Goal: Information Seeking & Learning: Learn about a topic

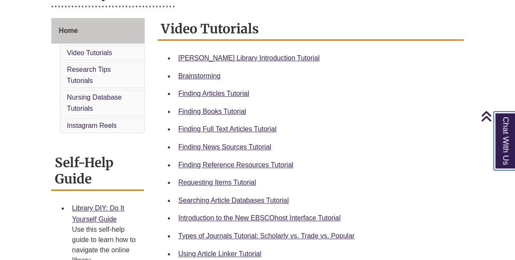
scroll to position [223, 0]
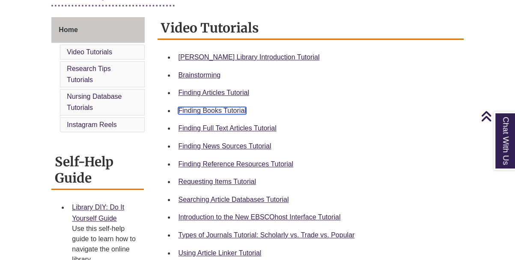
click at [210, 111] on link "Finding Books Tutorial" at bounding box center [212, 110] width 68 height 7
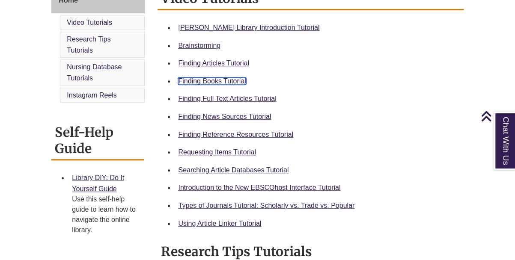
scroll to position [254, 0]
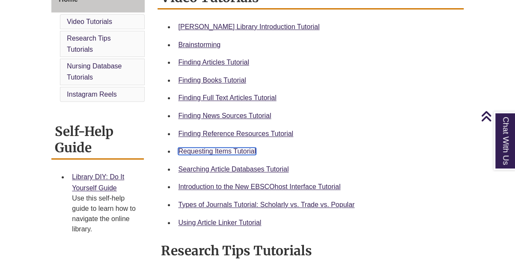
click at [214, 150] on link "Requesting Items Tutorial" at bounding box center [216, 151] width 77 height 7
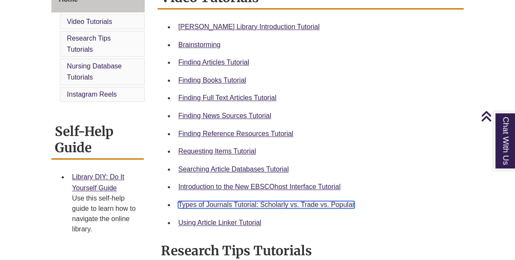
click at [228, 205] on link "Types of Journals Tutorial: Scholarly vs. Trade vs. Popular" at bounding box center [266, 204] width 176 height 7
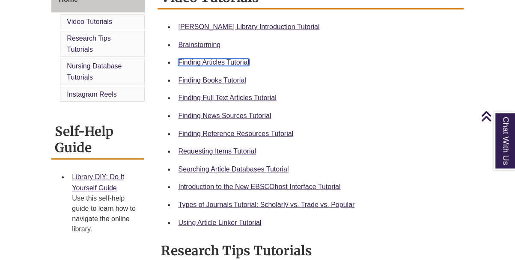
click at [214, 63] on link "Finding Articles Tutorial" at bounding box center [213, 62] width 71 height 7
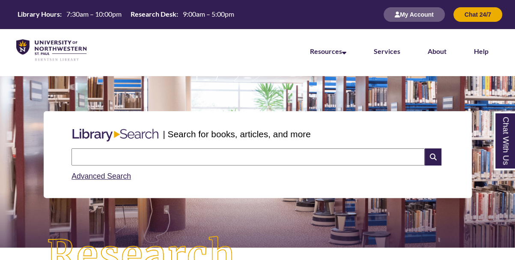
click at [146, 152] on input "text" at bounding box center [248, 157] width 353 height 17
type input "**********"
click at [428, 155] on icon at bounding box center [433, 157] width 16 height 17
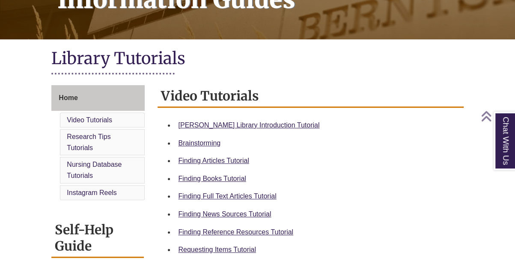
scroll to position [164, 0]
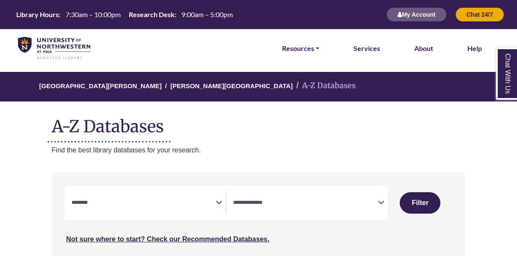
select select "Database Subject Filter"
select select "Database Types Filter"
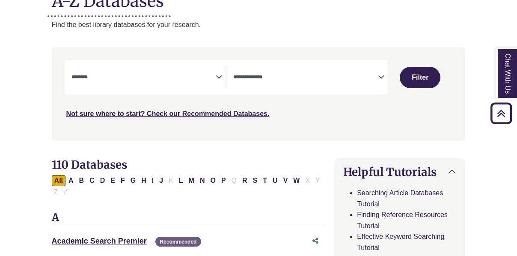
scroll to position [124, 0]
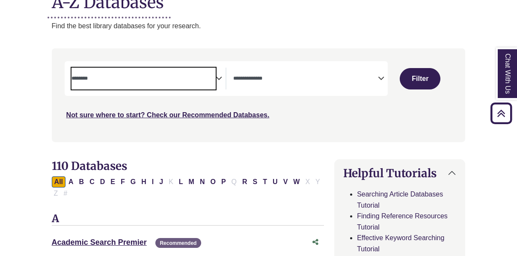
click at [156, 68] on span "Search filters" at bounding box center [144, 79] width 145 height 22
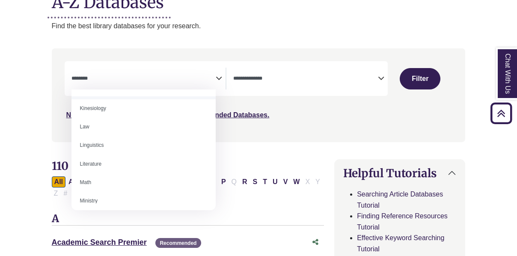
scroll to position [442, 0]
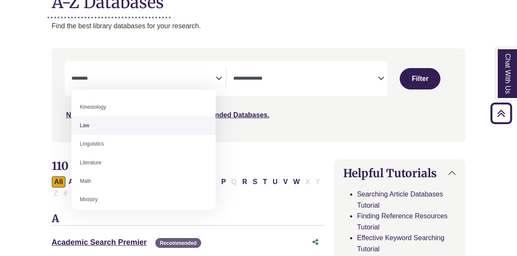
select select "******"
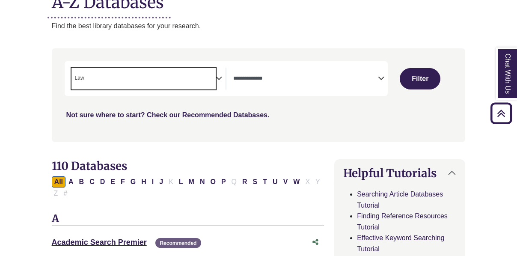
scroll to position [211, 0]
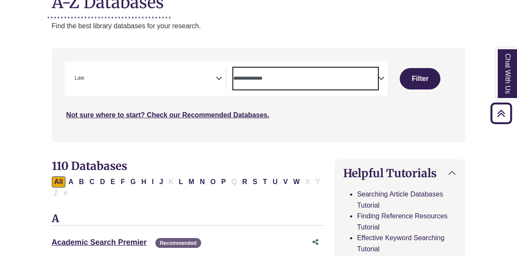
click at [248, 84] on span "Search filters" at bounding box center [305, 79] width 145 height 22
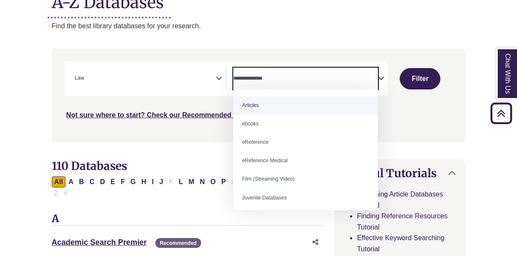
click at [248, 84] on span "Search filters" at bounding box center [305, 79] width 145 height 22
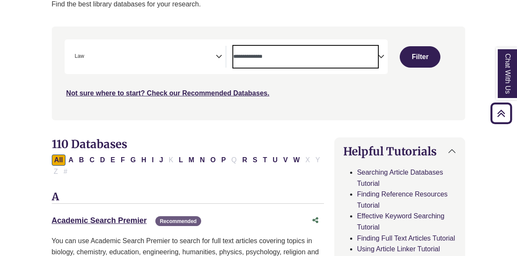
scroll to position [147, 0]
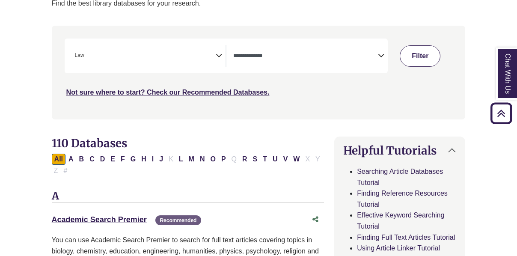
click at [413, 64] on button "Filter" at bounding box center [420, 55] width 41 height 21
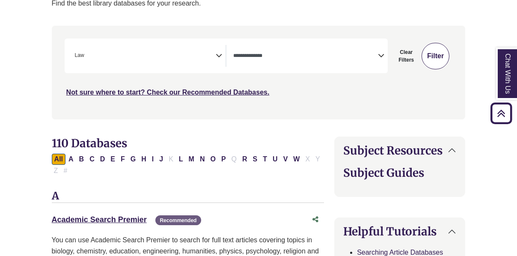
select select "Database Types Filter"
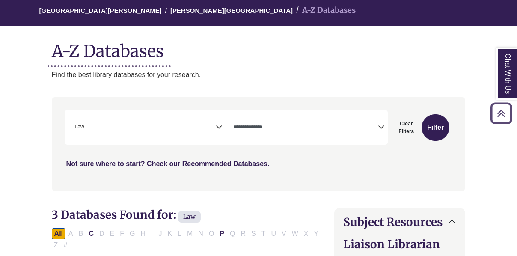
scroll to position [74, 0]
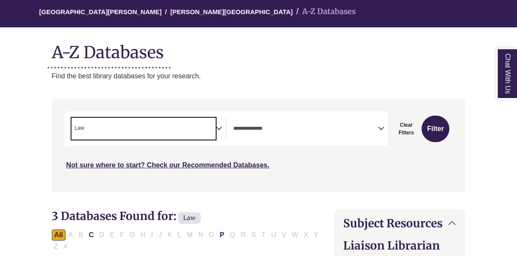
click at [206, 129] on span "× Law" at bounding box center [144, 129] width 145 height 22
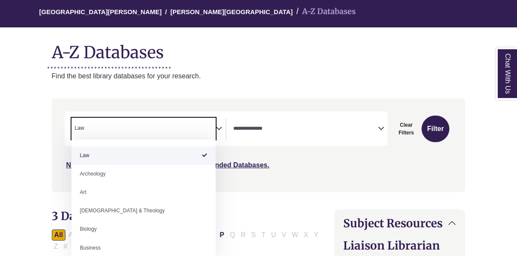
select select "Database Subject Filter"
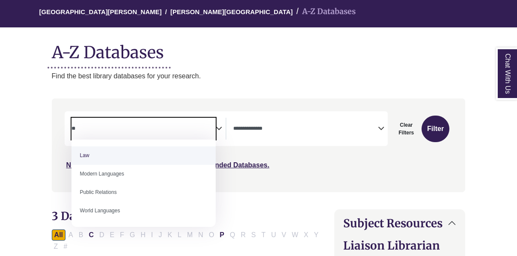
type textarea "*"
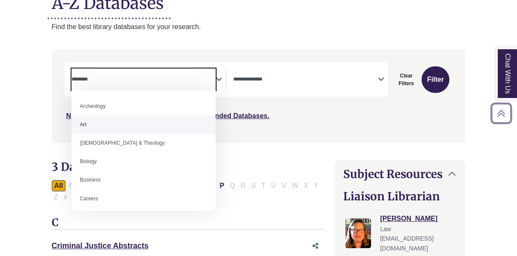
scroll to position [124, 0]
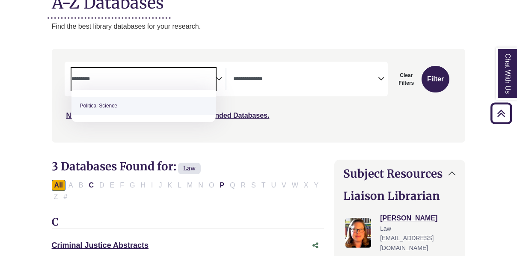
type textarea "*********"
click at [155, 118] on span "Political Science" at bounding box center [144, 106] width 144 height 32
select select "******"
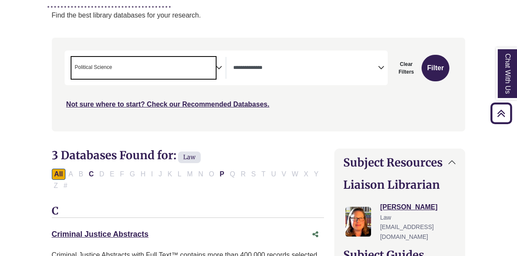
scroll to position [119, 0]
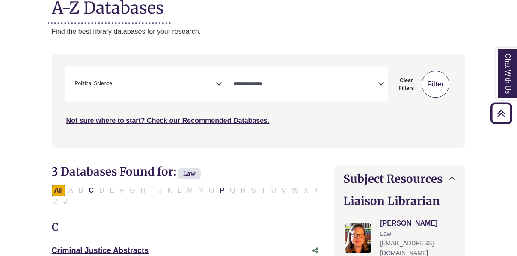
click at [434, 90] on button "Filter" at bounding box center [436, 84] width 28 height 27
select select "Database Types Filter"
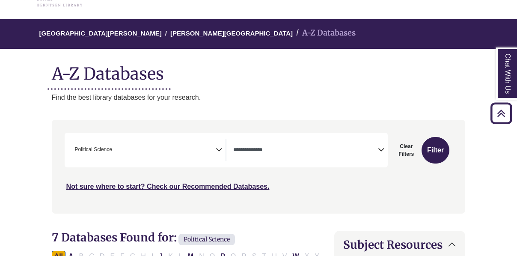
scroll to position [37, 0]
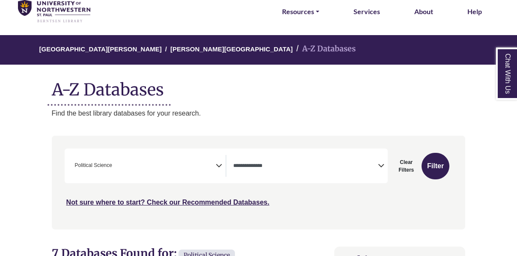
click at [176, 152] on div "**********" at bounding box center [227, 166] width 324 height 35
click at [180, 157] on span "× Political Science" at bounding box center [144, 166] width 145 height 22
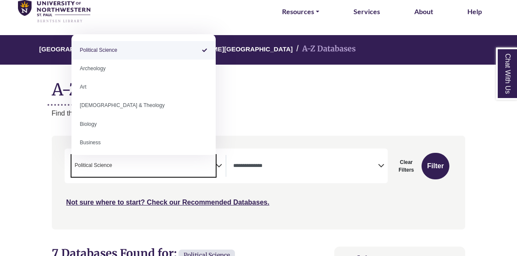
select select "Database Subject Filter"
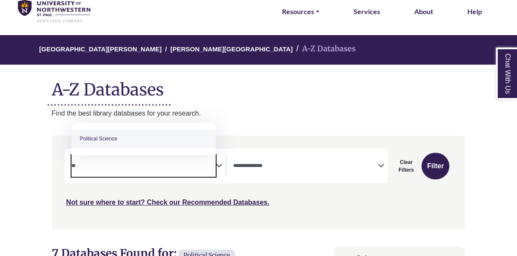
type textarea "*"
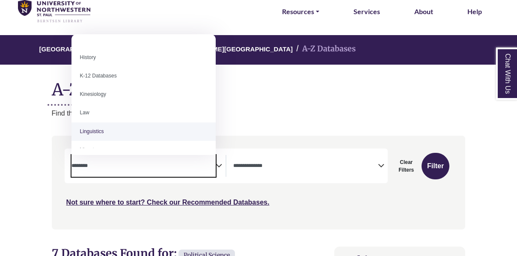
scroll to position [400, 0]
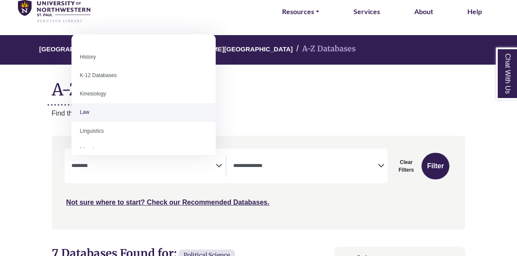
select select "******"
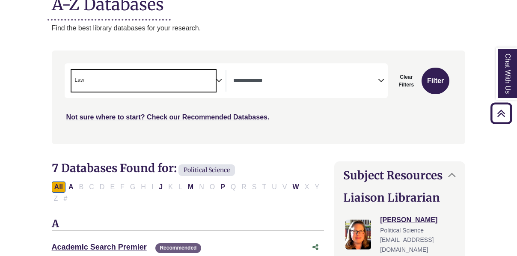
scroll to position [121, 0]
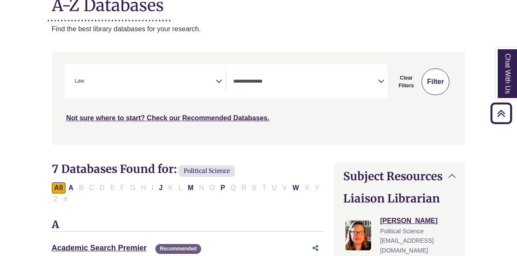
click at [444, 80] on button "Filter" at bounding box center [436, 82] width 28 height 27
select select "Database Types Filter"
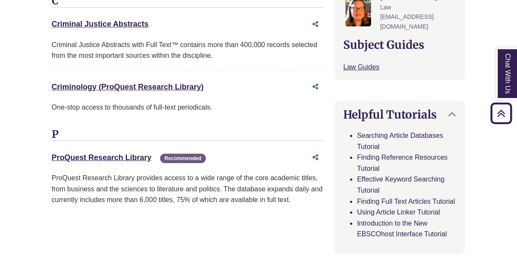
scroll to position [346, 0]
drag, startPoint x: 152, startPoint y: 155, endPoint x: 51, endPoint y: 149, distance: 100.7
copy link "ProQuest Research Library"
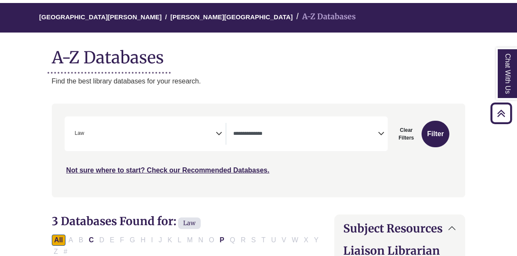
scroll to position [0, 0]
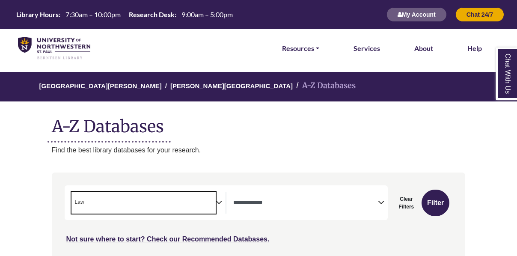
click at [153, 202] on span "× Law" at bounding box center [144, 203] width 145 height 22
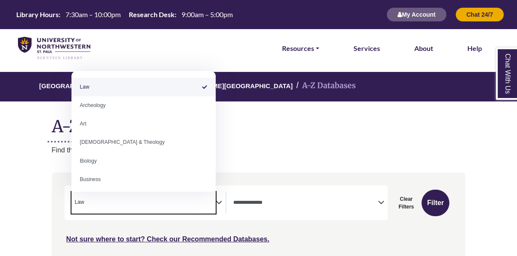
select select "Database Subject Filter"
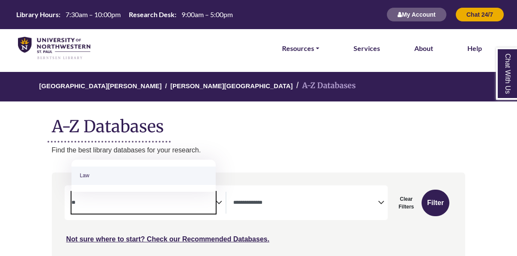
type textarea "*"
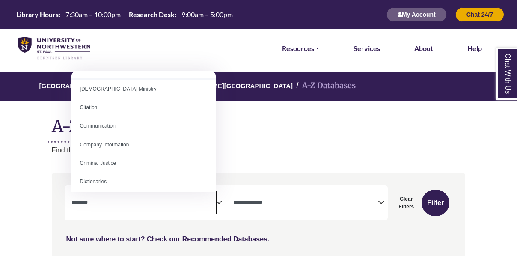
scroll to position [155, 0]
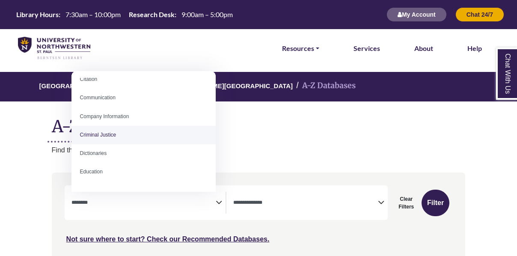
select select "******"
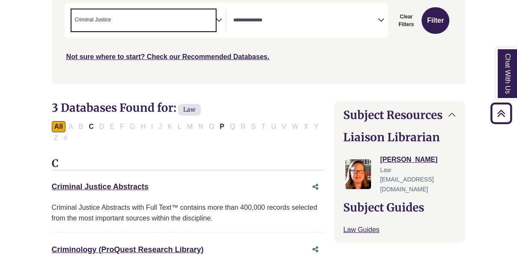
scroll to position [177, 0]
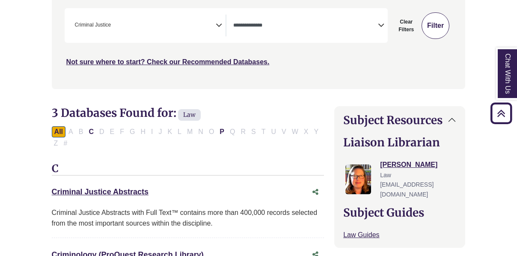
click at [426, 26] on button "Filter" at bounding box center [436, 25] width 28 height 27
select select "Database Types Filter"
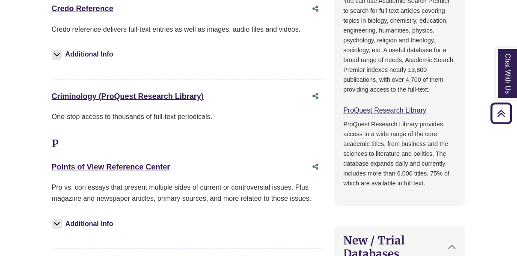
scroll to position [696, 0]
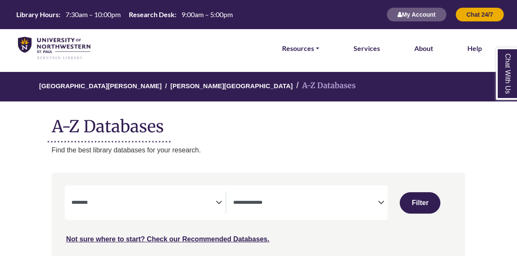
select select "Database Subject Filter"
select select "Database Types Filter"
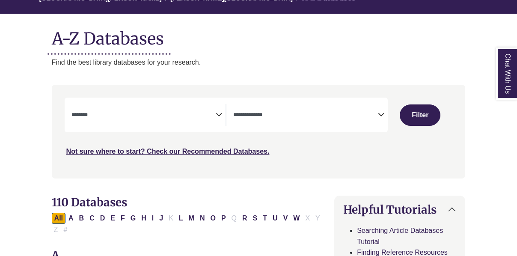
scroll to position [89, 0]
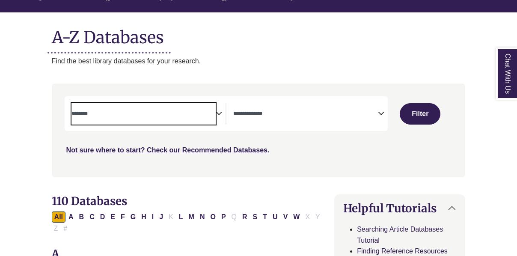
click at [153, 120] on span "Search filters" at bounding box center [144, 114] width 145 height 22
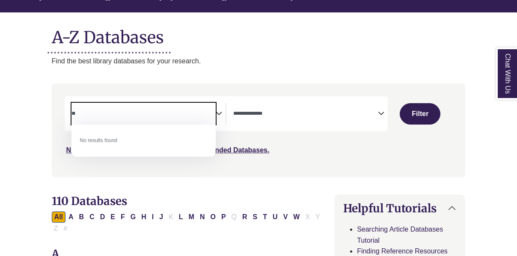
type textarea "*"
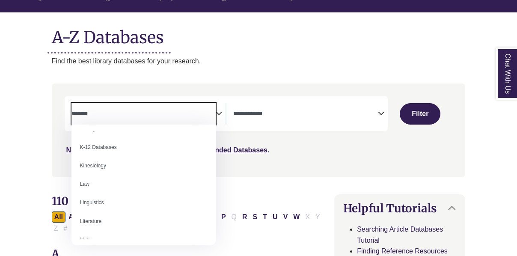
scroll to position [420, 0]
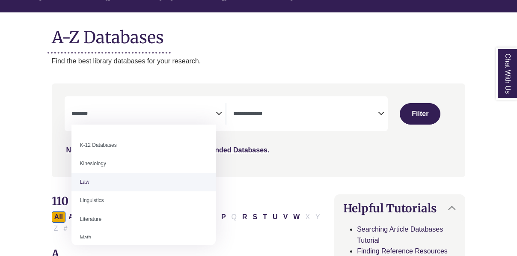
select select "******"
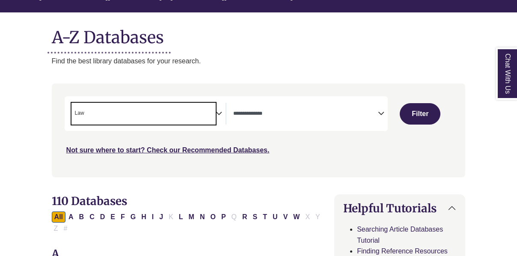
scroll to position [211, 0]
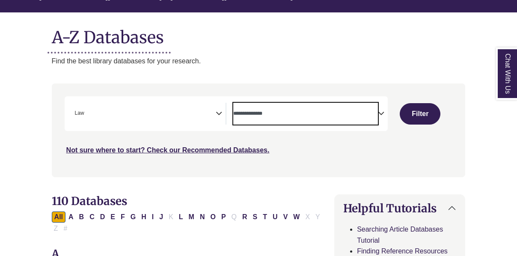
click at [326, 106] on span "Search filters" at bounding box center [305, 114] width 145 height 22
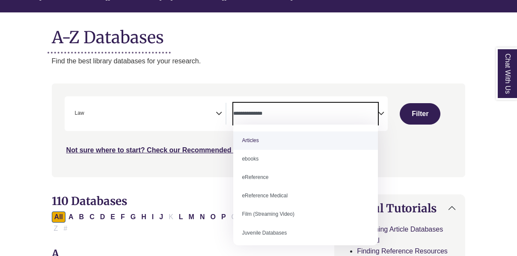
click at [326, 106] on span "Search filters" at bounding box center [305, 114] width 145 height 22
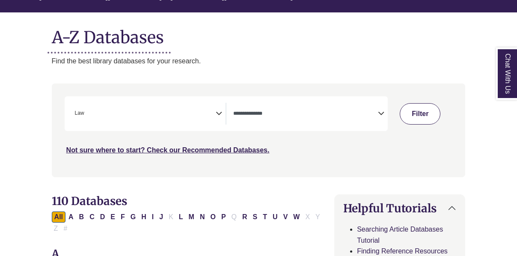
click at [424, 113] on button "Filter" at bounding box center [420, 113] width 41 height 21
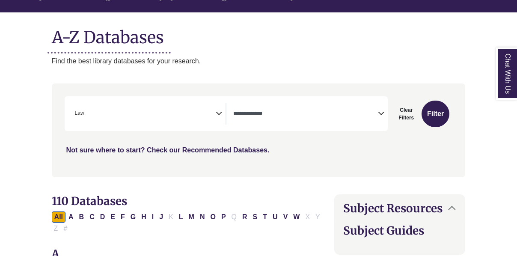
select select "Database Types Filter"
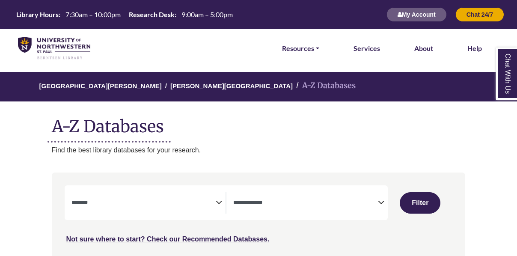
select select "Database Subject Filter"
select select "Database Types Filter"
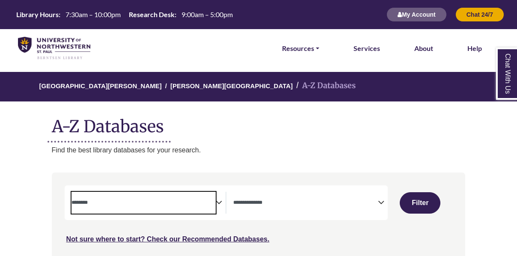
click at [150, 203] on textarea "Search" at bounding box center [144, 203] width 145 height 7
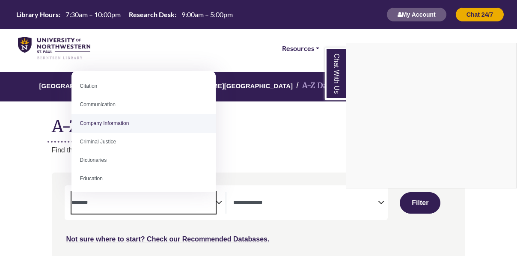
scroll to position [147, 0]
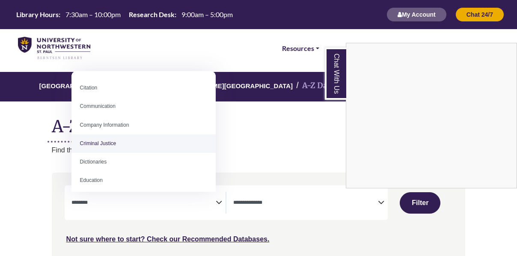
select select "******"
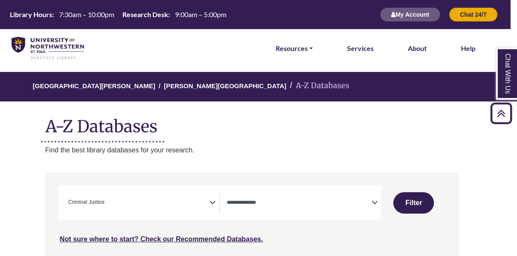
scroll to position [0, 10]
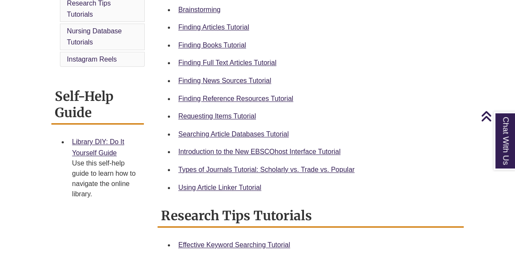
scroll to position [289, 0]
click at [232, 130] on link "Searching Article Databases Tutorial" at bounding box center [233, 133] width 110 height 7
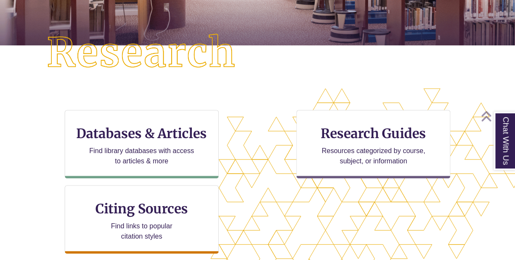
scroll to position [205, 0]
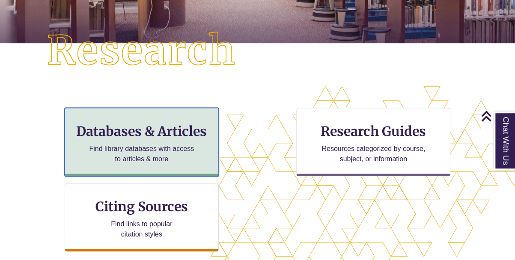
click at [152, 148] on p "Find library databases with access to articles & more" at bounding box center [142, 154] width 112 height 21
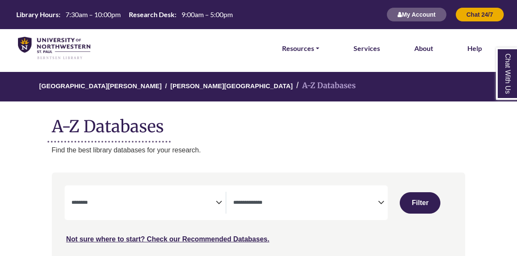
select select "Database Subject Filter"
select select "Database Types Filter"
select select "Database Subject Filter"
select select "Database Types Filter"
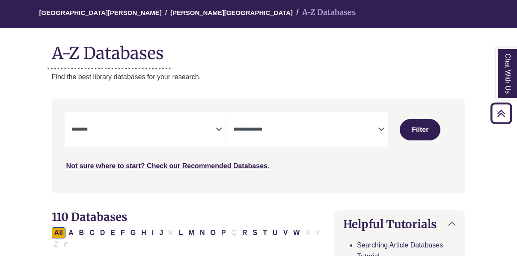
scroll to position [68, 0]
